Goal: Task Accomplishment & Management: Manage account settings

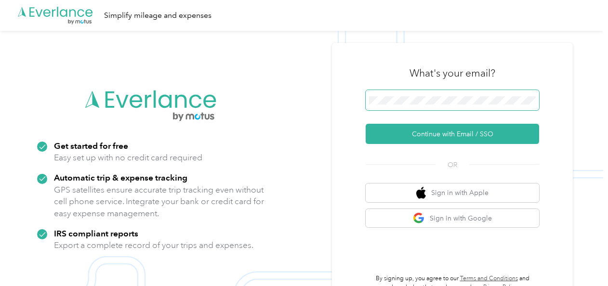
click at [388, 106] on span at bounding box center [453, 100] width 174 height 20
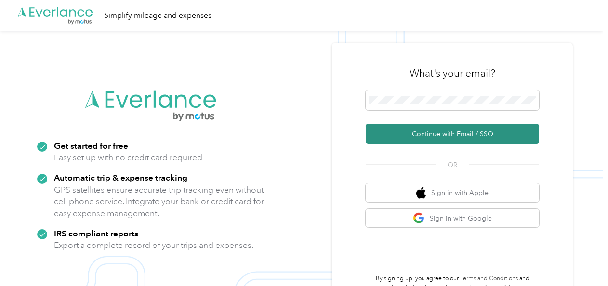
click at [437, 131] on button "Continue with Email / SSO" at bounding box center [453, 134] width 174 height 20
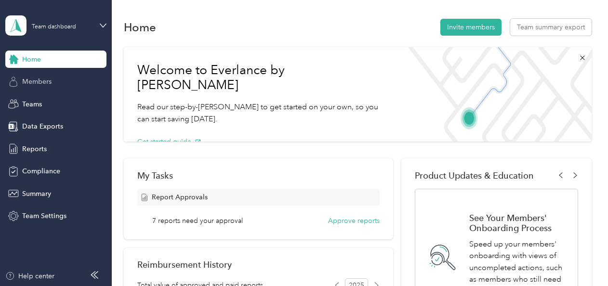
click at [47, 89] on div "Members" at bounding box center [55, 81] width 101 height 17
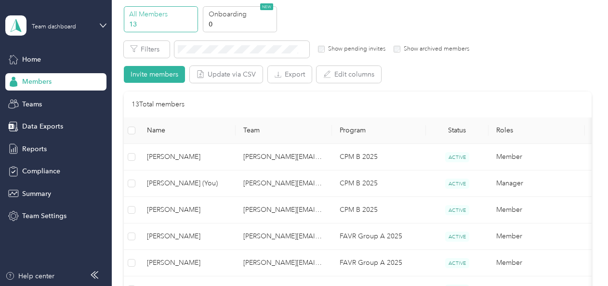
scroll to position [37, 0]
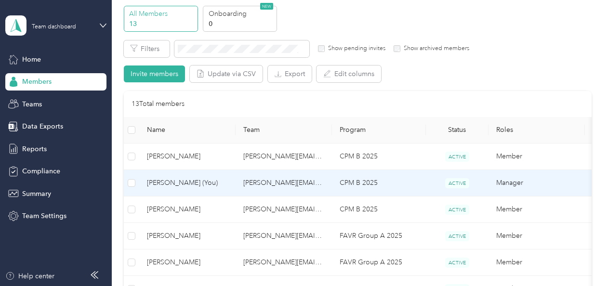
click at [355, 186] on td "CPM B 2025" at bounding box center [379, 183] width 94 height 27
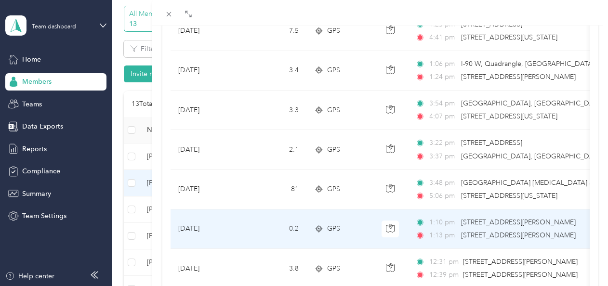
scroll to position [666, 0]
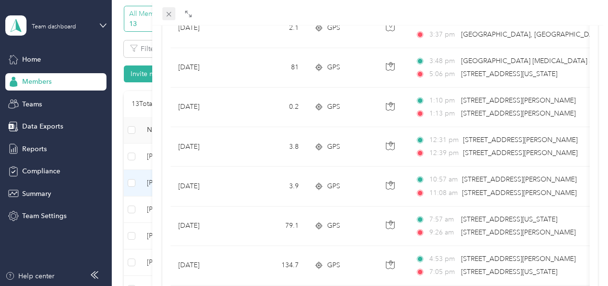
click at [170, 19] on span at bounding box center [168, 13] width 13 height 13
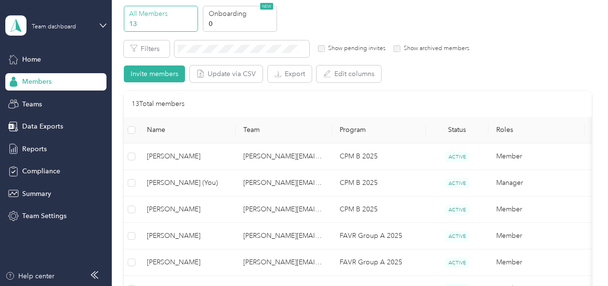
scroll to position [199, 0]
click at [39, 150] on span "Reports" at bounding box center [34, 149] width 25 height 10
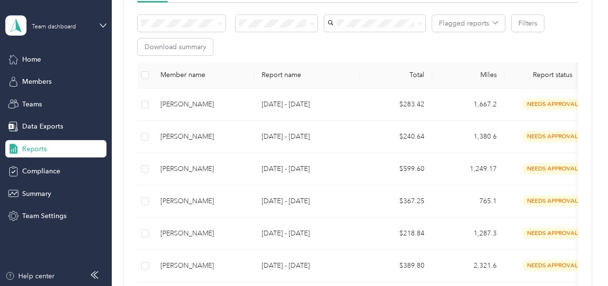
scroll to position [165, 0]
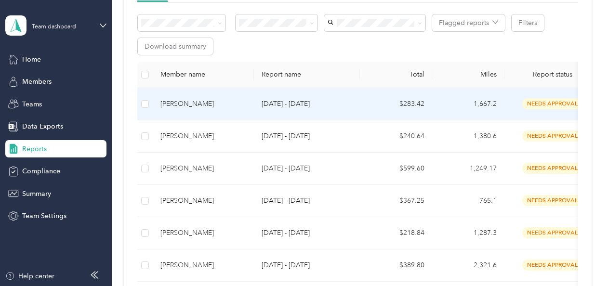
click at [180, 108] on div "Lisa Edwards" at bounding box center [204, 104] width 86 height 11
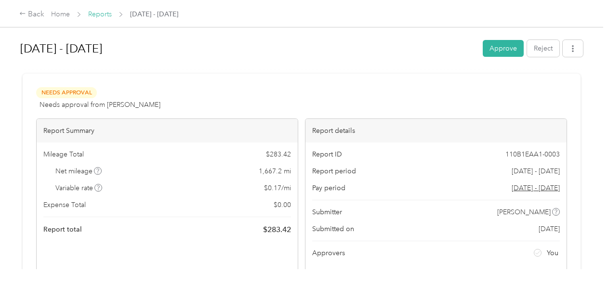
click at [100, 15] on link "Reports" at bounding box center [100, 14] width 24 height 8
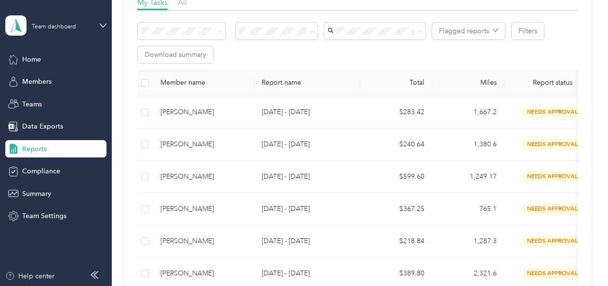
scroll to position [158, 0]
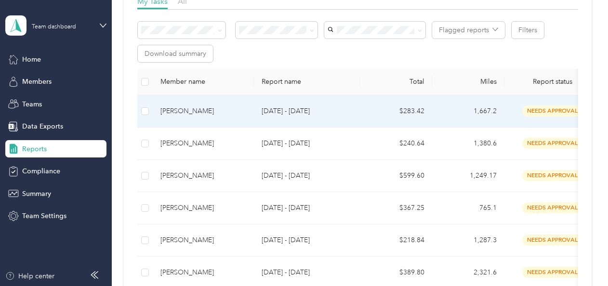
click at [523, 106] on div "needs approval" at bounding box center [552, 111] width 81 height 11
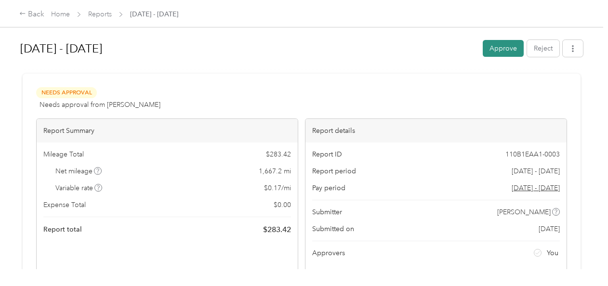
click at [499, 42] on button "Approve" at bounding box center [503, 48] width 41 height 17
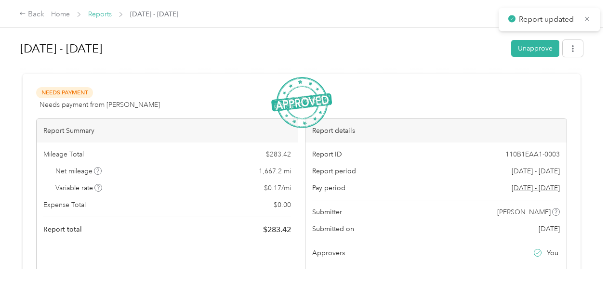
click at [98, 11] on link "Reports" at bounding box center [100, 14] width 24 height 8
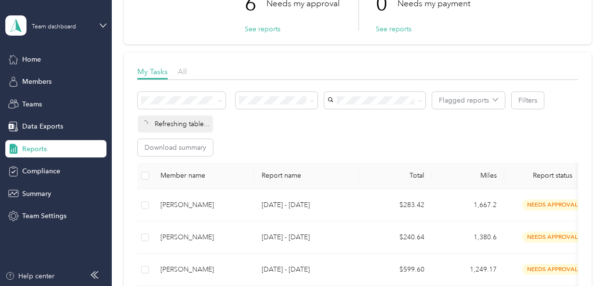
scroll to position [90, 0]
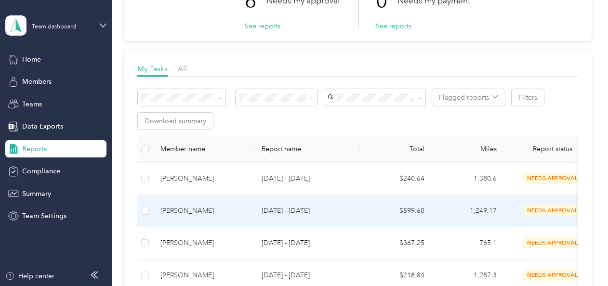
click at [514, 198] on td "needs approval" at bounding box center [553, 211] width 96 height 32
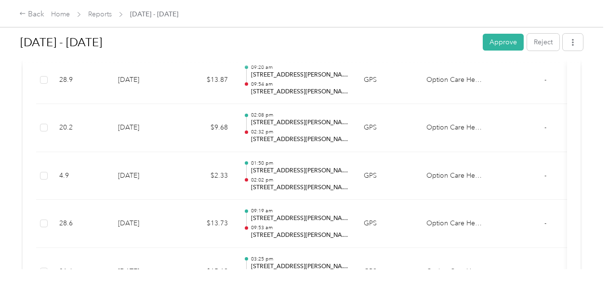
scroll to position [485, 0]
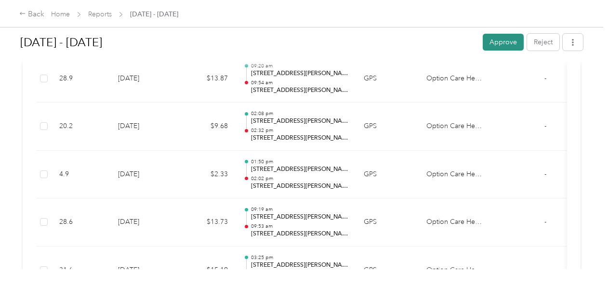
click at [500, 43] on button "Approve" at bounding box center [503, 42] width 41 height 17
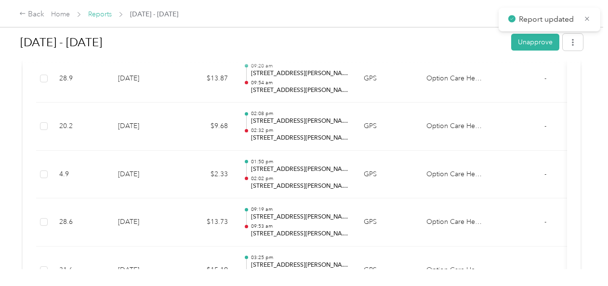
click at [100, 14] on link "Reports" at bounding box center [100, 14] width 24 height 8
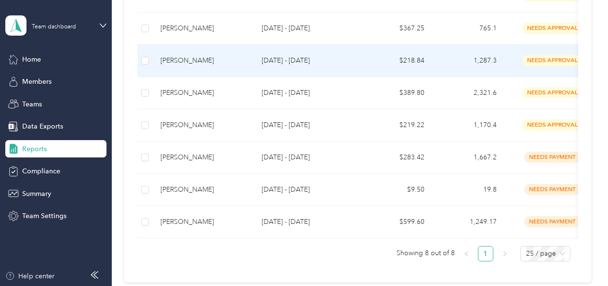
scroll to position [273, 0]
